Goal: Check status

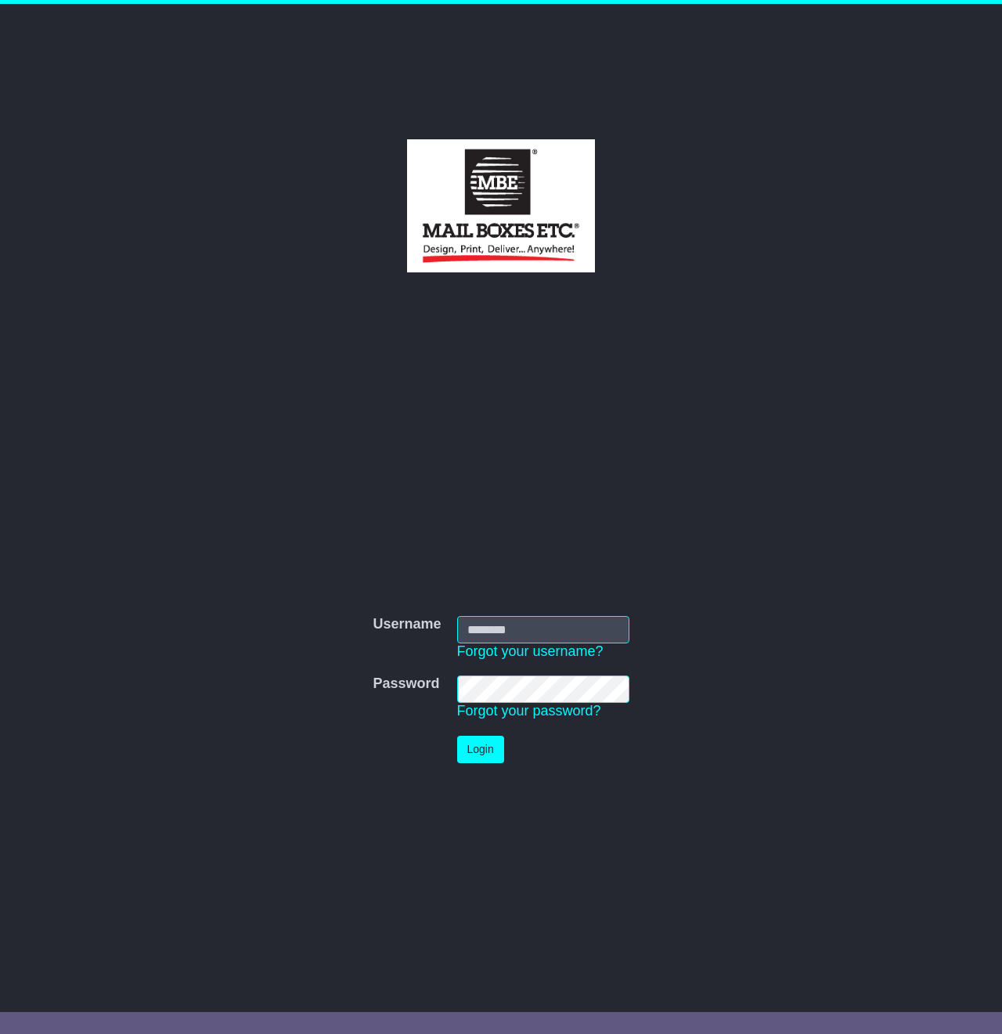
type input "**********"
click at [471, 755] on button "Login" at bounding box center [480, 749] width 47 height 27
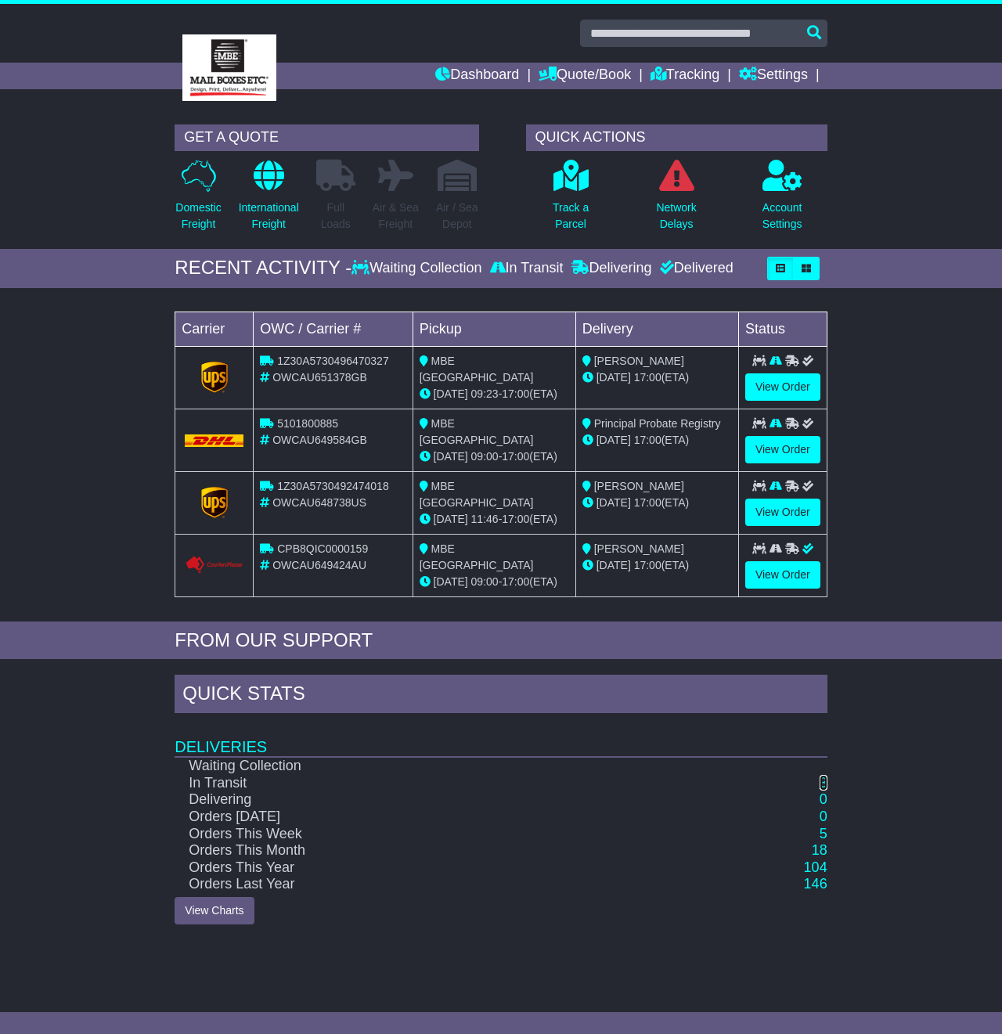
click at [825, 775] on link "3" at bounding box center [824, 783] width 8 height 16
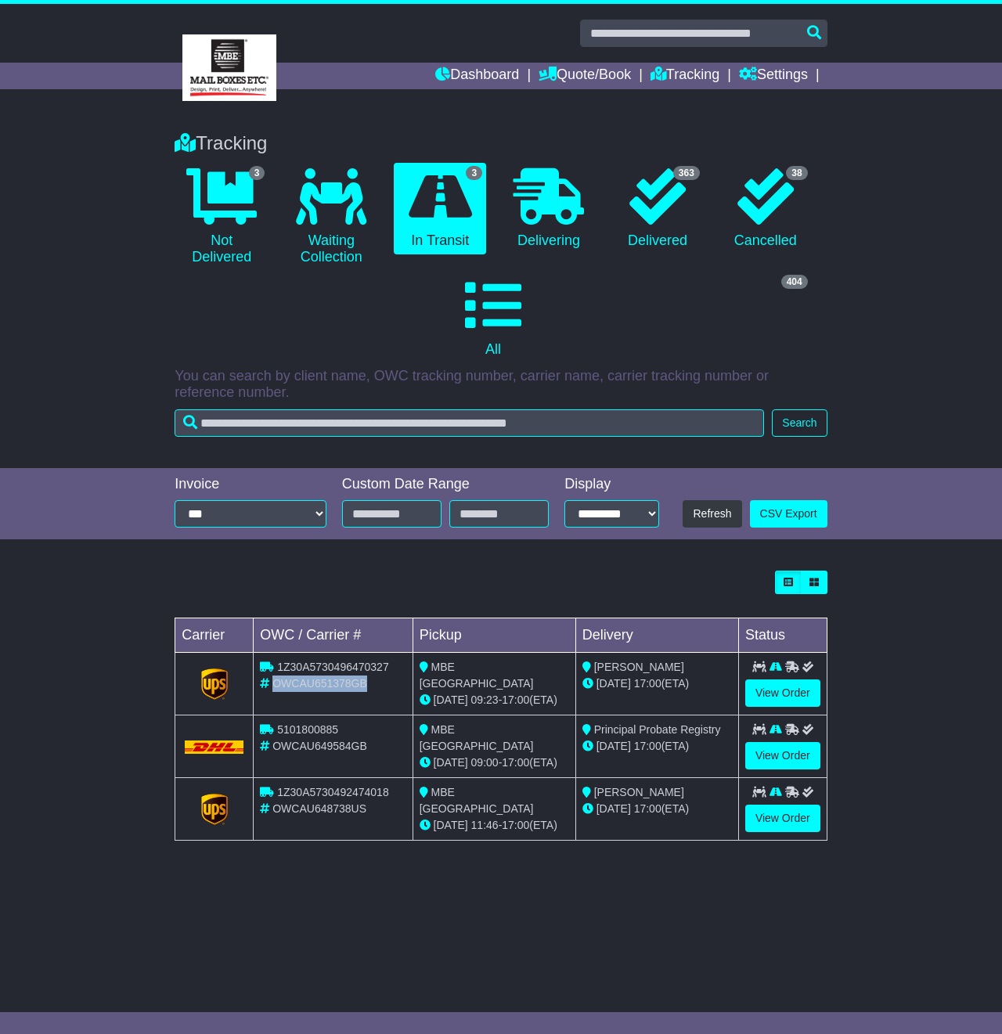
drag, startPoint x: 368, startPoint y: 685, endPoint x: 274, endPoint y: 687, distance: 94.0
click at [274, 687] on div "OWCAU651378GB" at bounding box center [333, 684] width 146 height 16
copy span "OWCAU651378GB"
